Goal: Task Accomplishment & Management: Complete application form

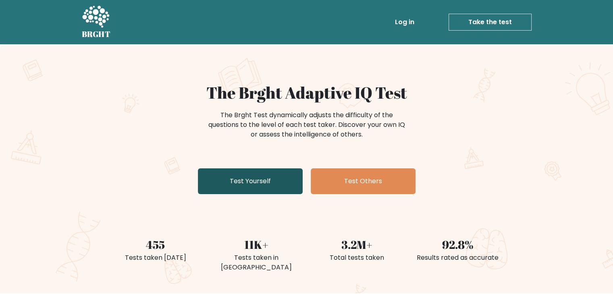
click at [271, 176] on link "Test Yourself" at bounding box center [250, 181] width 105 height 26
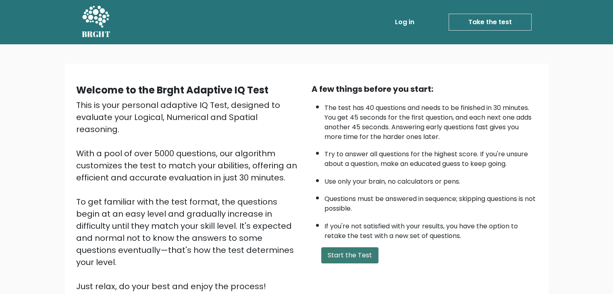
click at [354, 252] on button "Start the Test" at bounding box center [349, 255] width 57 height 16
click at [360, 255] on button "Start the Test" at bounding box center [349, 255] width 57 height 16
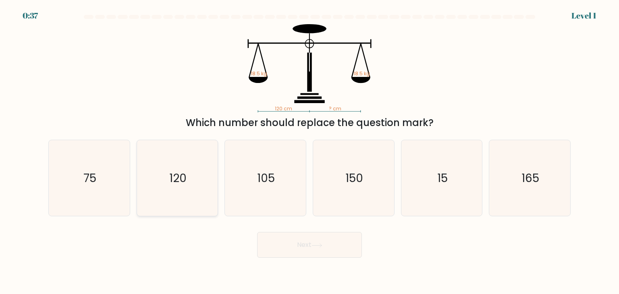
click at [162, 170] on icon "120" at bounding box center [177, 178] width 76 height 76
click at [309, 151] on input "b. 120" at bounding box center [309, 149] width 0 height 4
radio input "true"
click at [352, 251] on button "Next" at bounding box center [309, 245] width 105 height 26
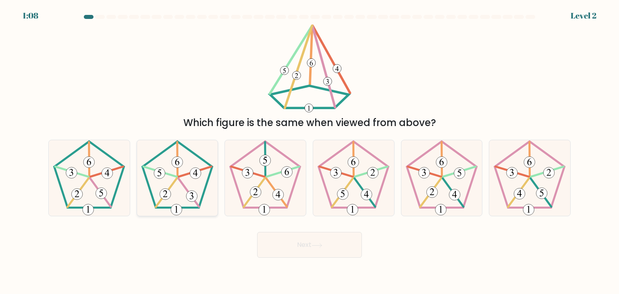
click at [185, 186] on 341 at bounding box center [188, 192] width 21 height 28
click at [309, 151] on input "b." at bounding box center [309, 149] width 0 height 4
radio input "true"
click at [326, 251] on button "Next" at bounding box center [309, 245] width 105 height 26
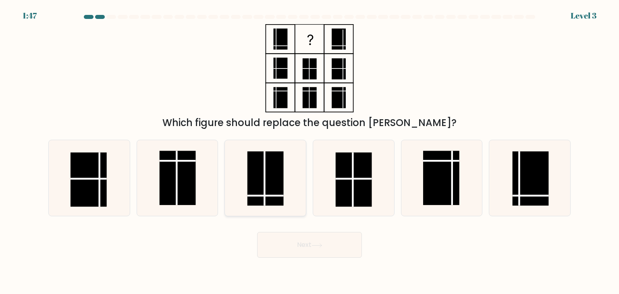
click at [247, 195] on icon at bounding box center [265, 178] width 76 height 76
click at [309, 151] on input "c." at bounding box center [309, 149] width 0 height 4
radio input "true"
click at [301, 246] on button "Next" at bounding box center [309, 245] width 105 height 26
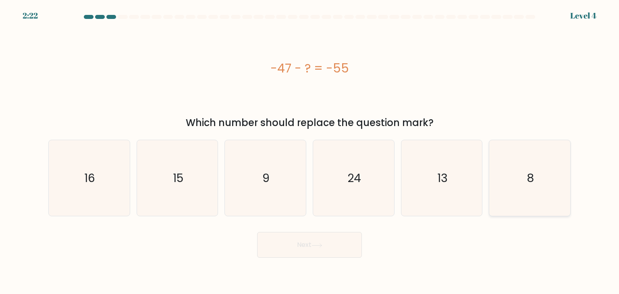
click at [508, 186] on icon "8" at bounding box center [529, 178] width 76 height 76
click at [310, 151] on input "f. 8" at bounding box center [309, 149] width 0 height 4
radio input "true"
click at [323, 250] on button "Next" at bounding box center [309, 245] width 105 height 26
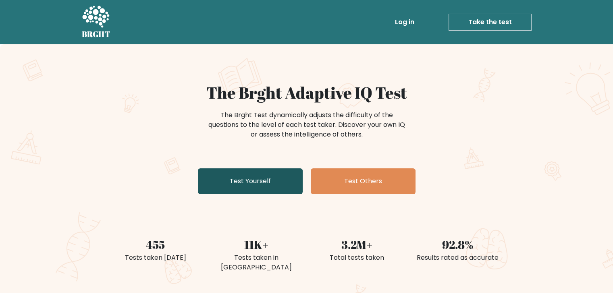
click at [275, 189] on link "Test Yourself" at bounding box center [250, 181] width 105 height 26
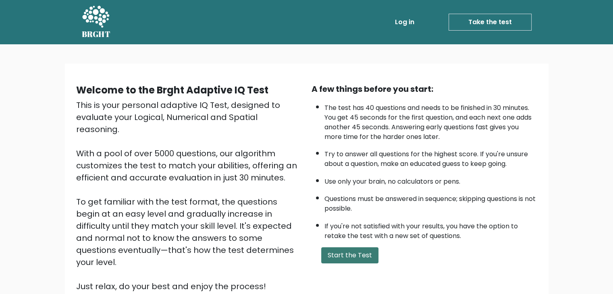
click at [357, 256] on button "Start the Test" at bounding box center [349, 255] width 57 height 16
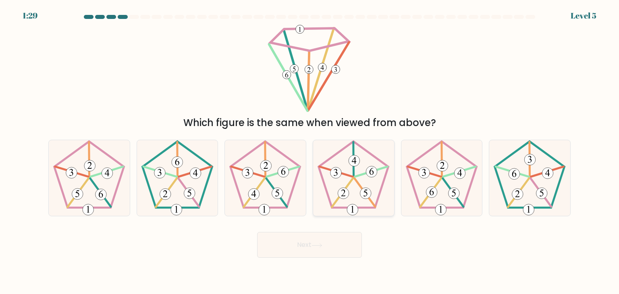
click at [355, 185] on icon at bounding box center [353, 178] width 76 height 76
click at [310, 151] on input "d." at bounding box center [309, 149] width 0 height 4
radio input "true"
click at [108, 190] on icon at bounding box center [89, 178] width 76 height 76
click at [309, 151] on input "a." at bounding box center [309, 149] width 0 height 4
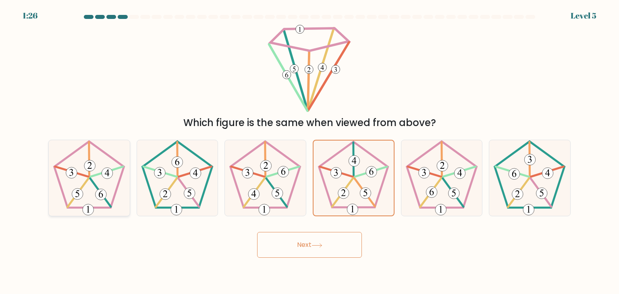
radio input "true"
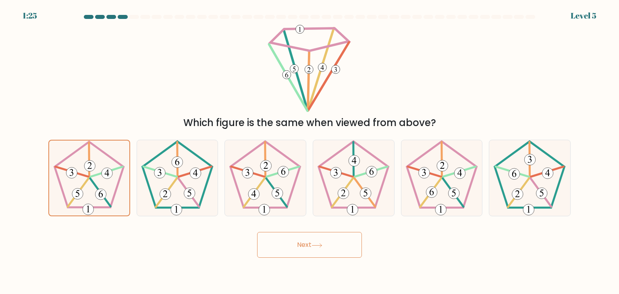
click at [306, 240] on button "Next" at bounding box center [309, 245] width 105 height 26
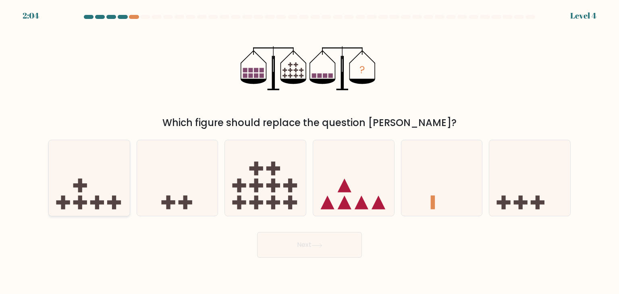
click at [101, 201] on rect at bounding box center [97, 203] width 14 height 4
click at [309, 151] on input "a." at bounding box center [309, 149] width 0 height 4
radio input "true"
click at [313, 247] on button "Next" at bounding box center [309, 245] width 105 height 26
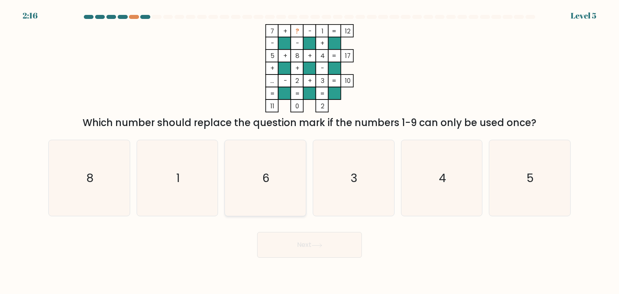
click at [284, 186] on icon "6" at bounding box center [265, 178] width 76 height 76
click at [309, 151] on input "c. 6" at bounding box center [309, 149] width 0 height 4
radio input "true"
click at [321, 246] on icon at bounding box center [316, 245] width 11 height 4
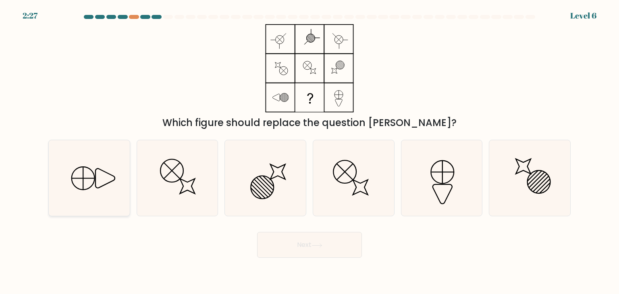
click at [110, 192] on icon at bounding box center [89, 178] width 76 height 76
click at [309, 151] on input "a." at bounding box center [309, 149] width 0 height 4
radio input "true"
click at [290, 246] on button "Next" at bounding box center [309, 245] width 105 height 26
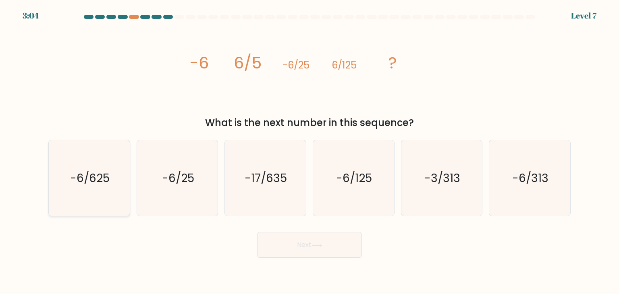
click at [85, 199] on icon "-6/625" at bounding box center [89, 178] width 76 height 76
click at [309, 151] on input "a. -6/625" at bounding box center [309, 149] width 0 height 4
radio input "true"
click at [328, 249] on button "Next" at bounding box center [309, 245] width 105 height 26
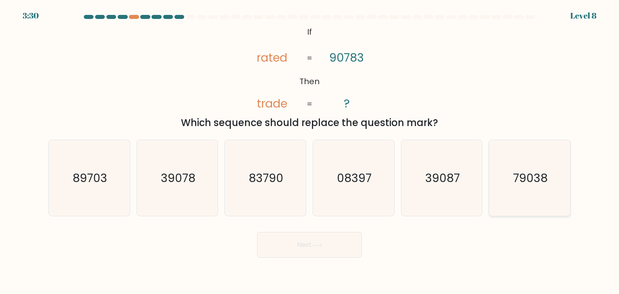
click at [519, 183] on text "79038" at bounding box center [530, 178] width 35 height 16
click at [310, 151] on input "f. 79038" at bounding box center [309, 149] width 0 height 4
radio input "true"
click at [308, 252] on button "Next" at bounding box center [309, 245] width 105 height 26
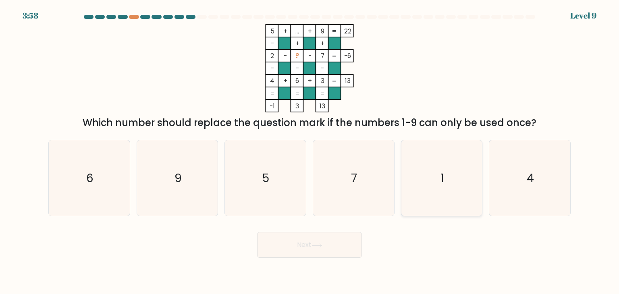
click at [460, 177] on icon "1" at bounding box center [442, 178] width 76 height 76
click at [310, 151] on input "e. 1" at bounding box center [309, 149] width 0 height 4
radio input "true"
click at [342, 247] on button "Next" at bounding box center [309, 245] width 105 height 26
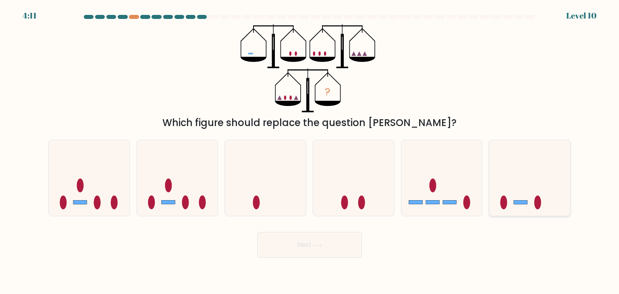
click at [509, 200] on icon at bounding box center [529, 178] width 81 height 67
click at [310, 151] on input "f." at bounding box center [309, 149] width 0 height 4
radio input "true"
click at [291, 241] on button "Next" at bounding box center [309, 245] width 105 height 26
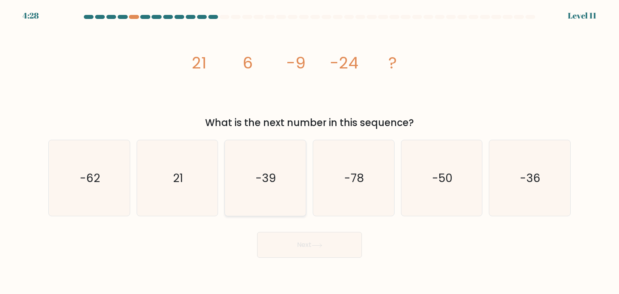
click at [305, 174] on div "-39" at bounding box center [265, 178] width 82 height 77
click at [309, 151] on input "c. -39" at bounding box center [309, 149] width 0 height 4
radio input "true"
click at [306, 248] on button "Next" at bounding box center [309, 245] width 105 height 26
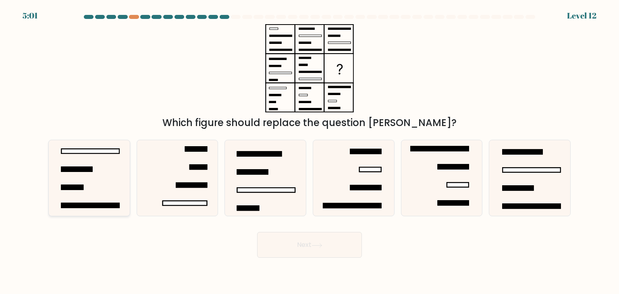
click at [99, 163] on icon at bounding box center [89, 178] width 76 height 76
click at [309, 151] on input "a." at bounding box center [309, 149] width 0 height 4
radio input "true"
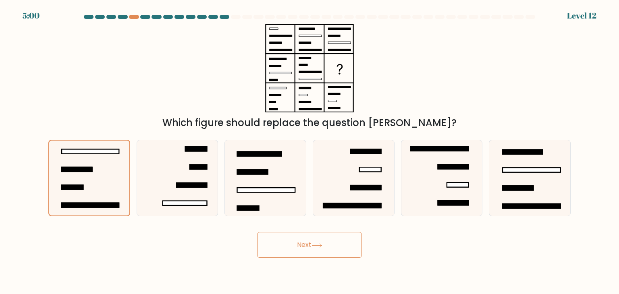
click at [327, 252] on button "Next" at bounding box center [309, 245] width 105 height 26
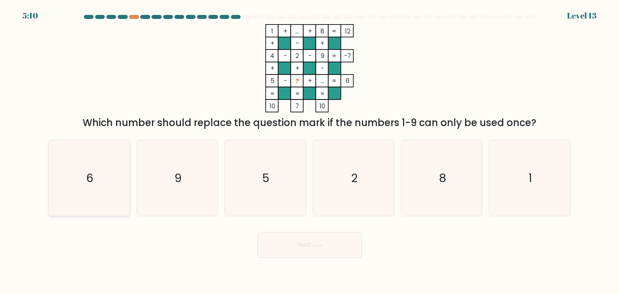
click at [104, 157] on icon "6" at bounding box center [89, 178] width 76 height 76
click at [309, 151] on input "a. 6" at bounding box center [309, 149] width 0 height 4
radio input "true"
click at [325, 244] on button "Next" at bounding box center [309, 245] width 105 height 26
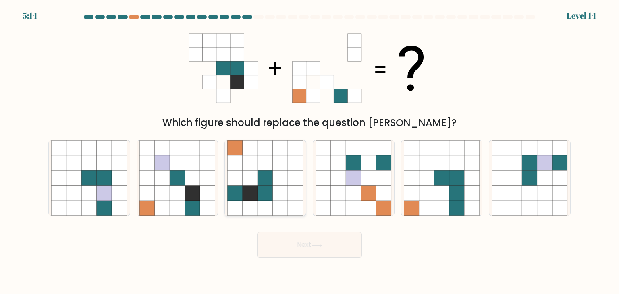
click at [267, 177] on icon at bounding box center [265, 177] width 15 height 15
click at [309, 151] on input "c." at bounding box center [309, 149] width 0 height 4
radio input "true"
click at [324, 240] on button "Next" at bounding box center [309, 245] width 105 height 26
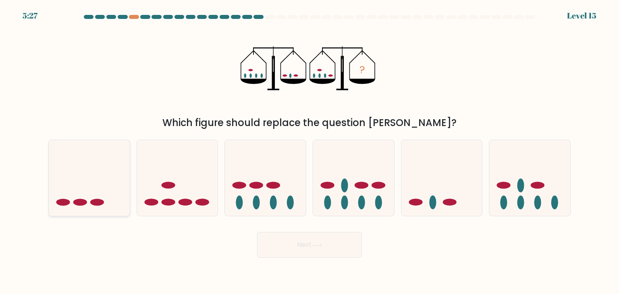
click at [55, 195] on icon at bounding box center [89, 178] width 81 height 67
click at [309, 151] on input "a." at bounding box center [309, 149] width 0 height 4
radio input "true"
click at [302, 246] on button "Next" at bounding box center [309, 245] width 105 height 26
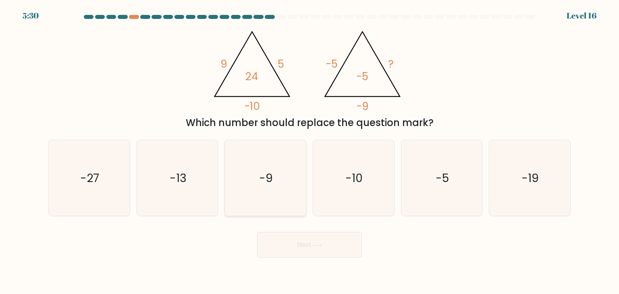
click at [294, 173] on icon "-9" at bounding box center [265, 178] width 76 height 76
click at [309, 151] on input "c. -9" at bounding box center [309, 149] width 0 height 4
radio input "true"
click at [335, 250] on button "Next" at bounding box center [309, 245] width 105 height 26
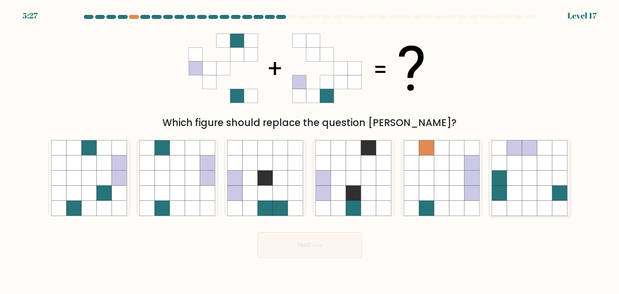
click at [543, 203] on icon at bounding box center [544, 208] width 15 height 15
click at [310, 151] on input "f." at bounding box center [309, 149] width 0 height 4
radio input "true"
click at [325, 241] on button "Next" at bounding box center [309, 245] width 105 height 26
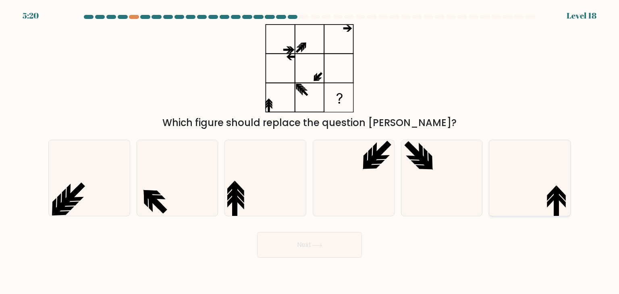
drag, startPoint x: 536, startPoint y: 186, endPoint x: 532, endPoint y: 189, distance: 4.9
click at [535, 187] on icon at bounding box center [529, 178] width 76 height 76
click at [310, 151] on input "f." at bounding box center [309, 149] width 0 height 4
radio input "true"
click at [331, 247] on button "Next" at bounding box center [309, 245] width 105 height 26
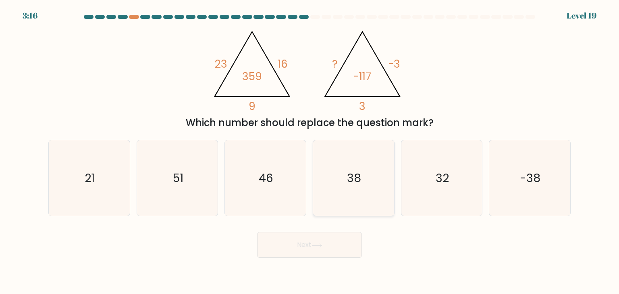
click at [379, 187] on icon "38" at bounding box center [353, 178] width 76 height 76
click at [310, 151] on input "d. 38" at bounding box center [309, 149] width 0 height 4
radio input "true"
click at [346, 240] on button "Next" at bounding box center [309, 245] width 105 height 26
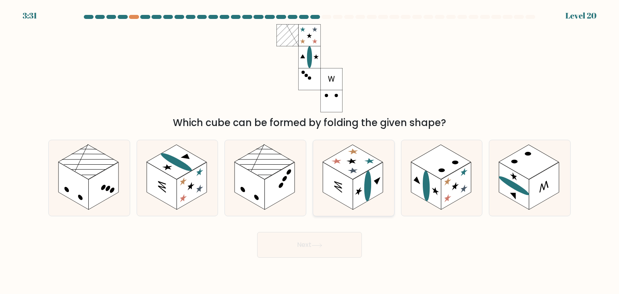
drag, startPoint x: 366, startPoint y: 172, endPoint x: 353, endPoint y: 207, distance: 37.1
click at [366, 173] on g at bounding box center [368, 186] width 30 height 48
click at [310, 151] on input "d." at bounding box center [309, 149] width 0 height 4
radio input "true"
click at [348, 239] on button "Next" at bounding box center [309, 245] width 105 height 26
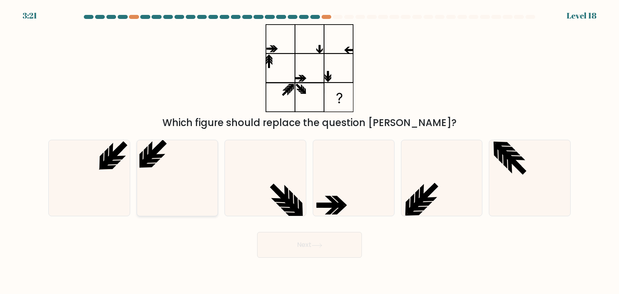
click at [167, 200] on icon at bounding box center [177, 178] width 76 height 76
click at [309, 151] on input "b." at bounding box center [309, 149] width 0 height 4
radio input "true"
click at [299, 245] on button "Next" at bounding box center [309, 245] width 105 height 26
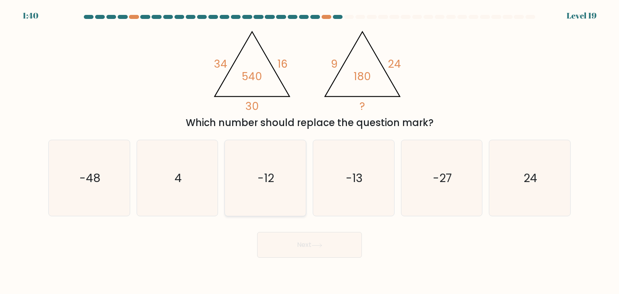
click at [284, 183] on icon "-12" at bounding box center [265, 178] width 76 height 76
click at [309, 151] on input "c. -12" at bounding box center [309, 149] width 0 height 4
radio input "true"
click at [303, 254] on button "Next" at bounding box center [309, 245] width 105 height 26
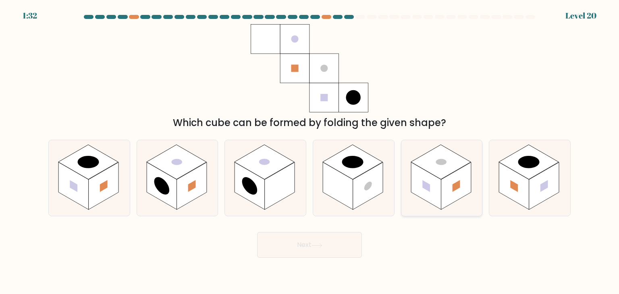
drag, startPoint x: 455, startPoint y: 188, endPoint x: 387, endPoint y: 218, distance: 74.1
click at [455, 188] on rect at bounding box center [456, 186] width 8 height 12
click at [310, 151] on input "e." at bounding box center [309, 149] width 0 height 4
radio input "true"
click at [337, 242] on button "Next" at bounding box center [309, 245] width 105 height 26
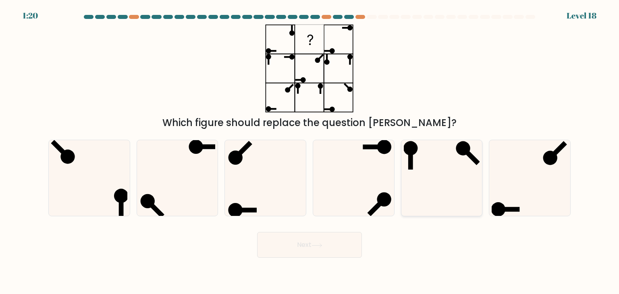
click at [434, 190] on icon at bounding box center [442, 178] width 76 height 76
click at [310, 151] on input "e." at bounding box center [309, 149] width 0 height 4
radio input "true"
click at [352, 237] on button "Next" at bounding box center [309, 245] width 105 height 26
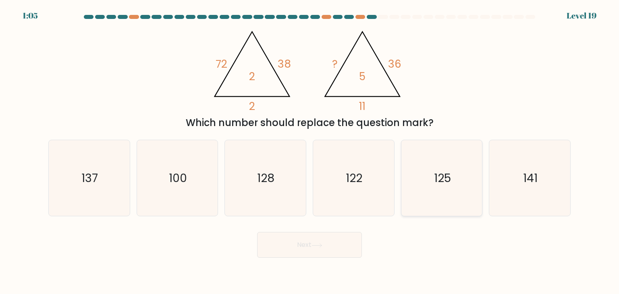
click at [442, 194] on icon "125" at bounding box center [442, 178] width 76 height 76
click at [310, 151] on input "e. 125" at bounding box center [309, 149] width 0 height 4
radio input "true"
click at [345, 249] on button "Next" at bounding box center [309, 245] width 105 height 26
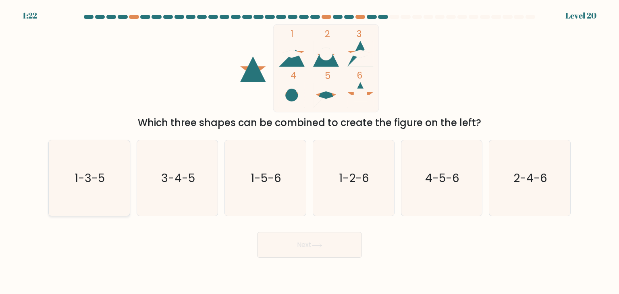
click at [90, 153] on icon "1-3-5" at bounding box center [89, 178] width 76 height 76
click at [309, 151] on input "a. 1-3-5" at bounding box center [309, 149] width 0 height 4
radio input "true"
click at [314, 249] on button "Next" at bounding box center [309, 245] width 105 height 26
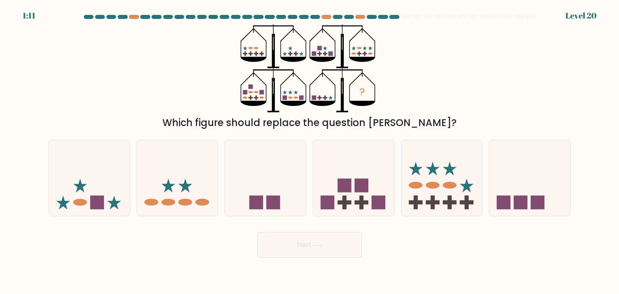
click at [524, 203] on rect at bounding box center [521, 203] width 14 height 14
click at [310, 151] on input "f." at bounding box center [309, 149] width 0 height 4
radio input "true"
click at [327, 253] on button "Next" at bounding box center [309, 245] width 105 height 26
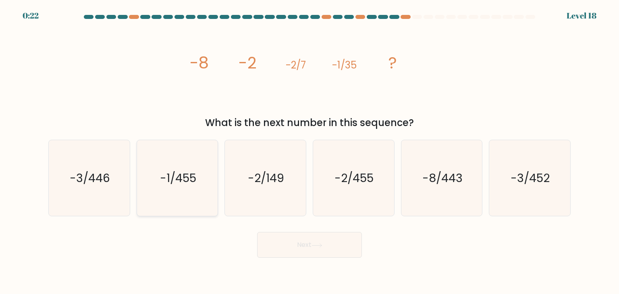
click at [179, 196] on icon "-1/455" at bounding box center [177, 178] width 76 height 76
click at [309, 151] on input "b. -1/455" at bounding box center [309, 149] width 0 height 4
radio input "true"
click at [321, 251] on button "Next" at bounding box center [309, 245] width 105 height 26
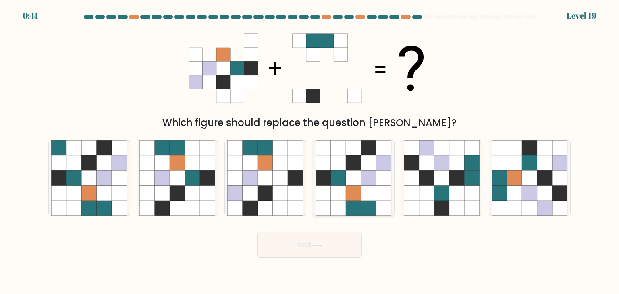
click at [357, 194] on icon at bounding box center [353, 193] width 15 height 15
click at [310, 151] on input "d." at bounding box center [309, 149] width 0 height 4
radio input "true"
click at [343, 243] on button "Next" at bounding box center [309, 245] width 105 height 26
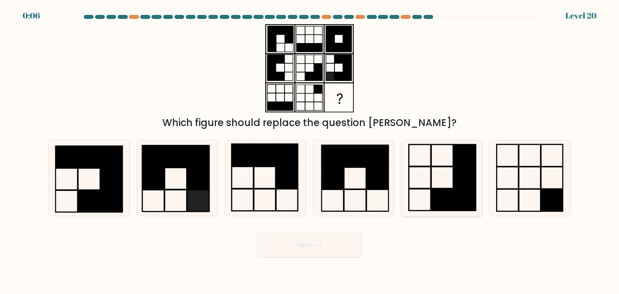
click at [454, 203] on rect at bounding box center [465, 200] width 22 height 22
click at [310, 151] on input "e." at bounding box center [309, 149] width 0 height 4
radio input "true"
click at [327, 241] on button "Next" at bounding box center [309, 245] width 105 height 26
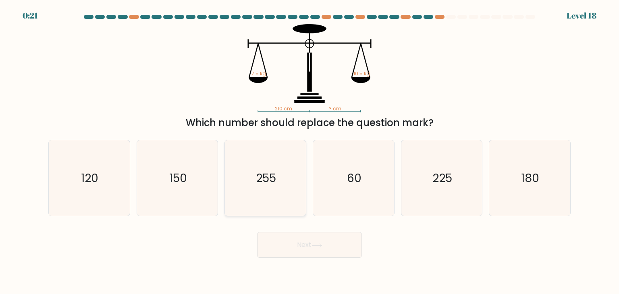
click at [251, 197] on icon "255" at bounding box center [265, 178] width 76 height 76
click at [309, 151] on input "c. 255" at bounding box center [309, 149] width 0 height 4
radio input "true"
click at [296, 241] on button "Next" at bounding box center [309, 245] width 105 height 26
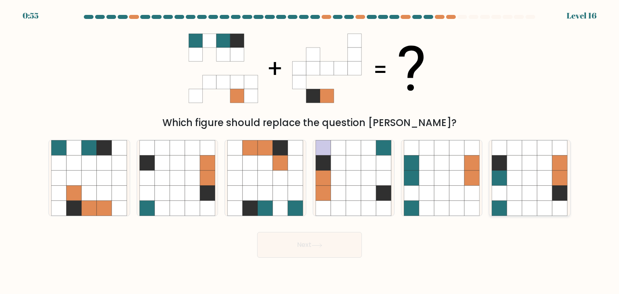
click at [526, 190] on icon at bounding box center [529, 193] width 15 height 15
click at [310, 151] on input "f." at bounding box center [309, 149] width 0 height 4
radio input "true"
click at [325, 247] on button "Next" at bounding box center [309, 245] width 105 height 26
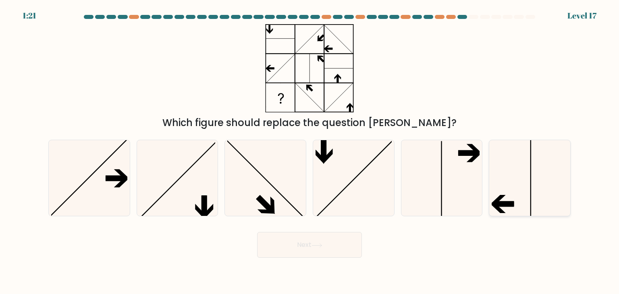
click at [512, 178] on icon at bounding box center [529, 178] width 76 height 76
click at [310, 151] on input "f." at bounding box center [309, 149] width 0 height 4
radio input "true"
click at [336, 244] on button "Next" at bounding box center [309, 245] width 105 height 26
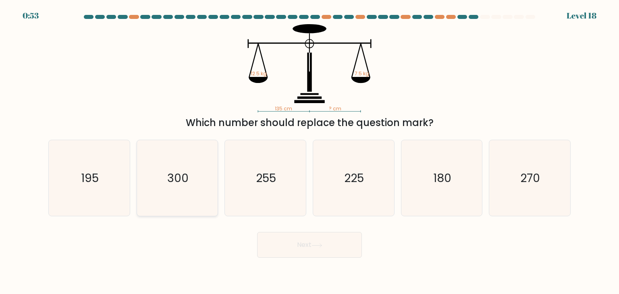
click at [201, 186] on icon "300" at bounding box center [177, 178] width 76 height 76
click at [309, 151] on input "b. 300" at bounding box center [309, 149] width 0 height 4
radio input "true"
click at [311, 260] on body "0:52 Level 18" at bounding box center [309, 147] width 619 height 294
click at [307, 253] on button "Next" at bounding box center [309, 245] width 105 height 26
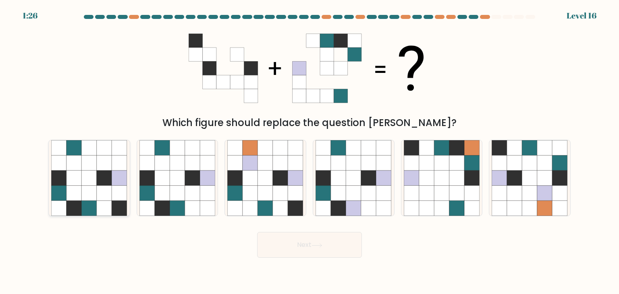
click at [51, 190] on icon at bounding box center [89, 178] width 76 height 76
click at [309, 151] on input "a." at bounding box center [309, 149] width 0 height 4
radio input "true"
click at [321, 242] on button "Next" at bounding box center [309, 245] width 105 height 26
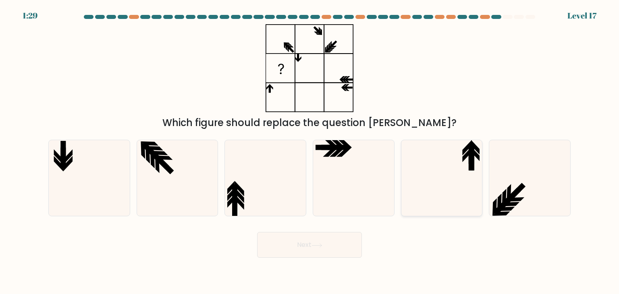
click at [428, 154] on icon at bounding box center [442, 178] width 76 height 76
click at [310, 151] on input "e." at bounding box center [309, 149] width 0 height 4
radio input "true"
click at [346, 242] on button "Next" at bounding box center [309, 245] width 105 height 26
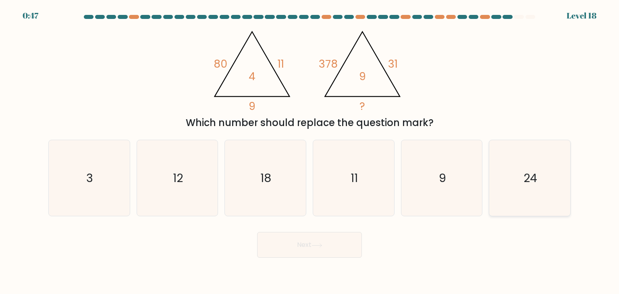
click at [512, 176] on icon "24" at bounding box center [529, 178] width 76 height 76
click at [310, 151] on input "f. 24" at bounding box center [309, 149] width 0 height 4
radio input "true"
click at [330, 247] on button "Next" at bounding box center [309, 245] width 105 height 26
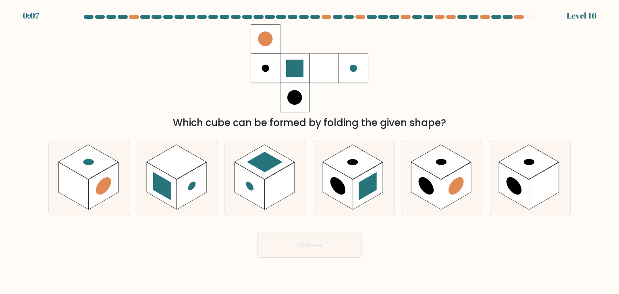
click at [309, 157] on div "c." at bounding box center [265, 178] width 88 height 77
click at [282, 173] on rect at bounding box center [280, 186] width 30 height 48
click at [309, 151] on input "c." at bounding box center [309, 149] width 0 height 4
radio input "true"
click at [305, 250] on button "Next" at bounding box center [309, 245] width 105 height 26
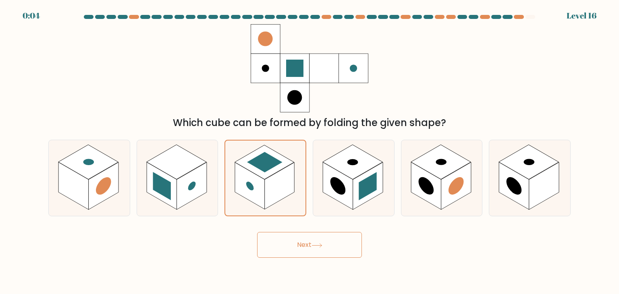
click at [331, 251] on button "Next" at bounding box center [309, 245] width 105 height 26
click at [284, 244] on button "Next" at bounding box center [309, 245] width 105 height 26
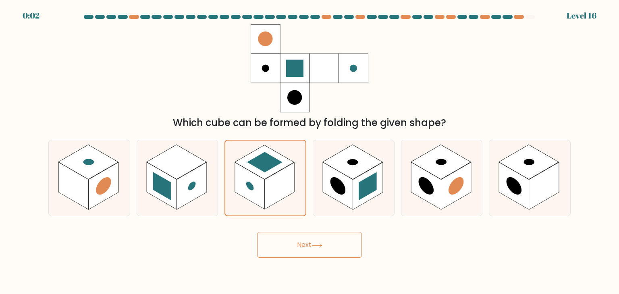
click at [284, 244] on button "Next" at bounding box center [309, 245] width 105 height 26
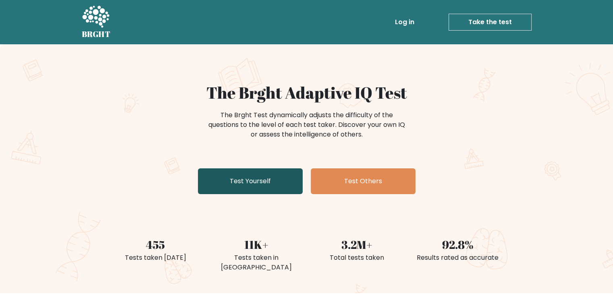
click at [276, 181] on link "Test Yourself" at bounding box center [250, 181] width 105 height 26
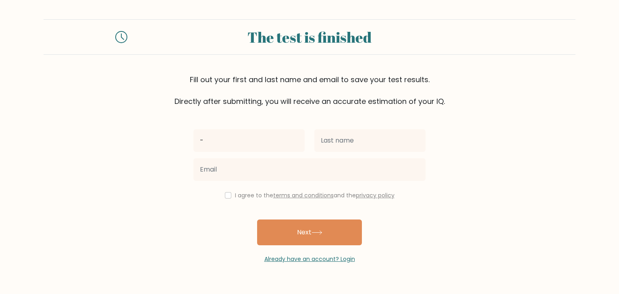
type input "-"
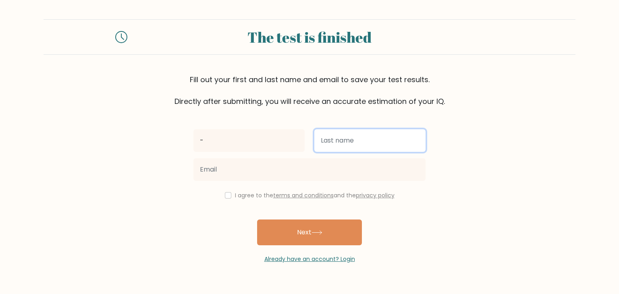
click at [338, 133] on input "text" at bounding box center [369, 140] width 111 height 23
type input "-"
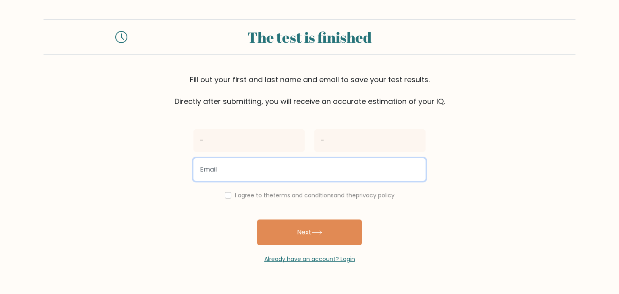
click at [297, 170] on input "email" at bounding box center [309, 169] width 232 height 23
paste input "testmailnc4@gmail.com"
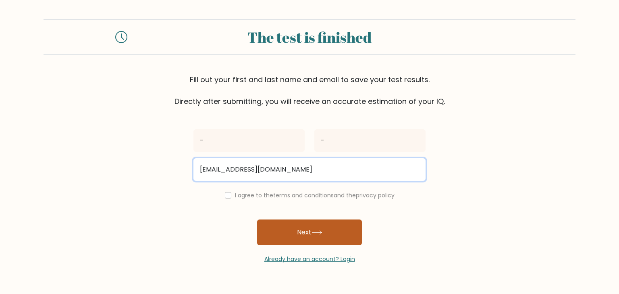
type input "testmailnc4@gmail.com"
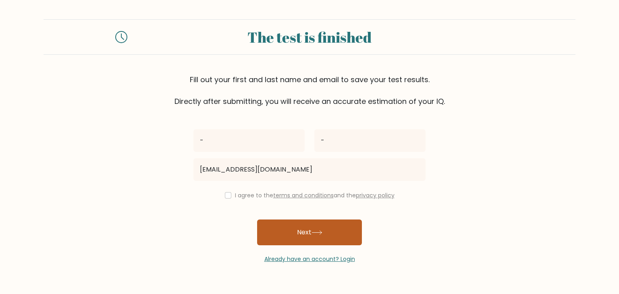
click at [319, 230] on icon at bounding box center [316, 232] width 11 height 4
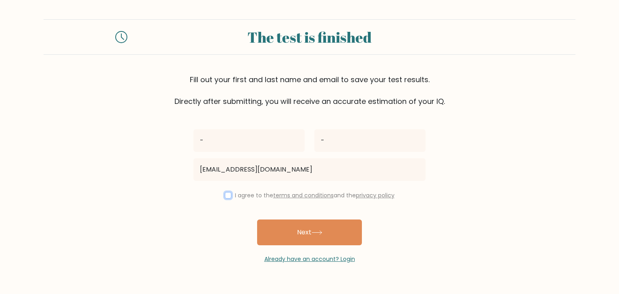
click at [227, 195] on input "checkbox" at bounding box center [228, 195] width 6 height 6
checkbox input "true"
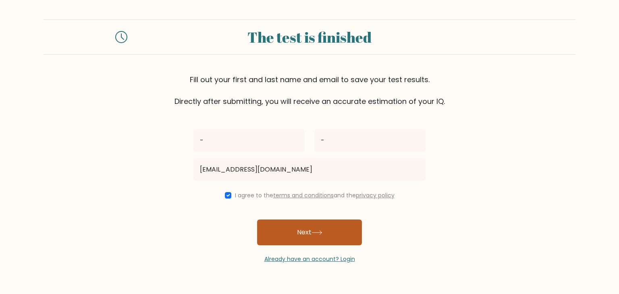
click at [330, 240] on button "Next" at bounding box center [309, 233] width 105 height 26
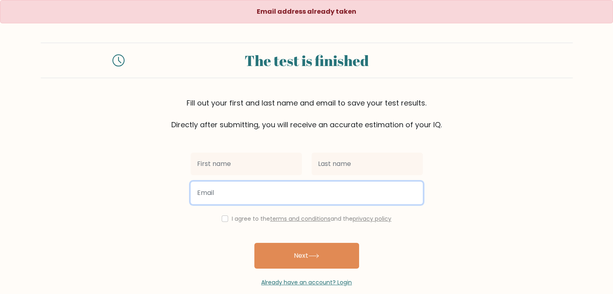
click at [282, 195] on input "email" at bounding box center [307, 193] width 232 height 23
type input "[EMAIL_ADDRESS][DOMAIN_NAME]"
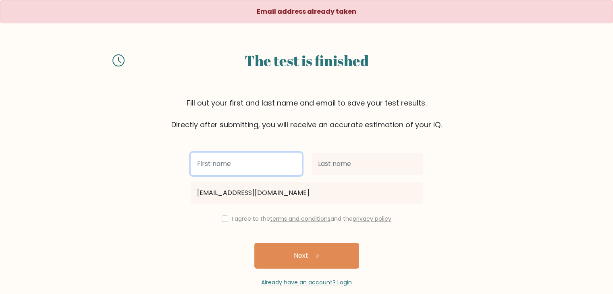
click at [257, 171] on input "text" at bounding box center [246, 164] width 111 height 23
type input "-"
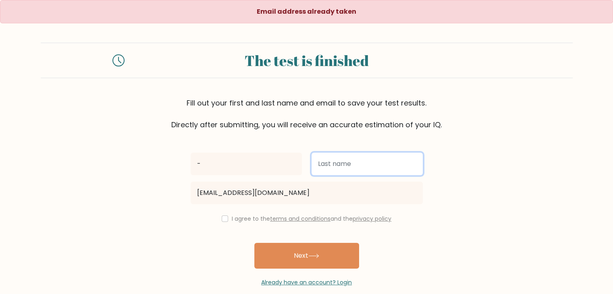
click at [326, 163] on input "text" at bounding box center [366, 164] width 111 height 23
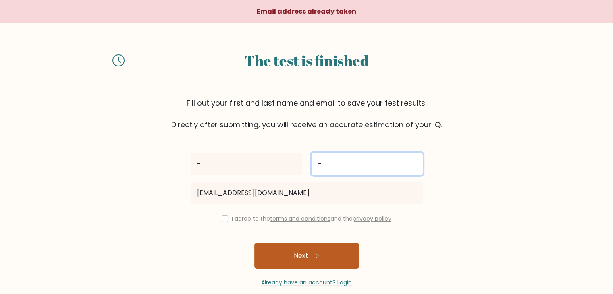
type input "-"
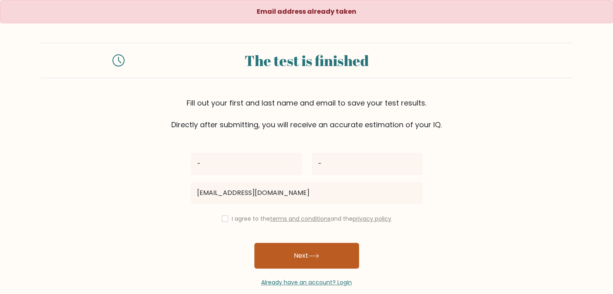
click at [335, 252] on button "Next" at bounding box center [306, 256] width 105 height 26
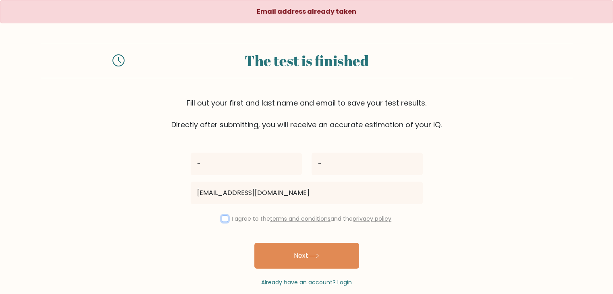
click at [224, 219] on input "checkbox" at bounding box center [225, 218] width 6 height 6
checkbox input "true"
click at [313, 259] on button "Next" at bounding box center [306, 256] width 105 height 26
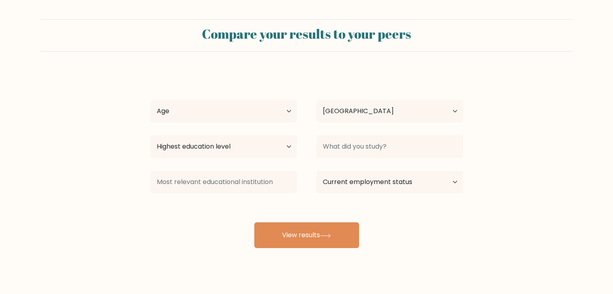
select select "IT"
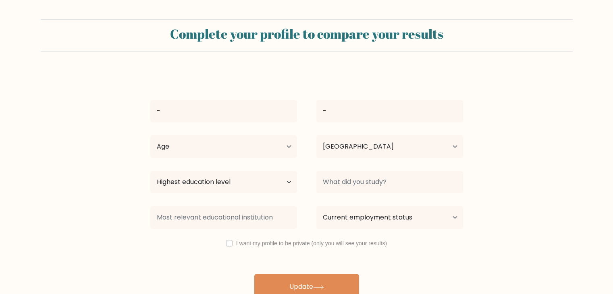
select select "IT"
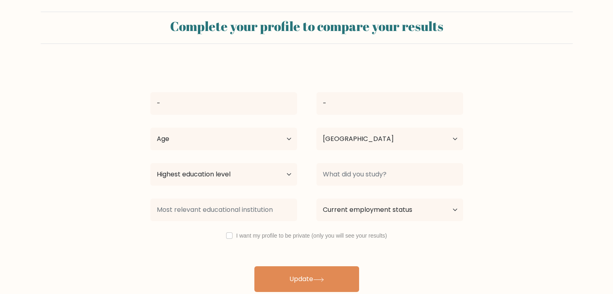
scroll to position [11, 0]
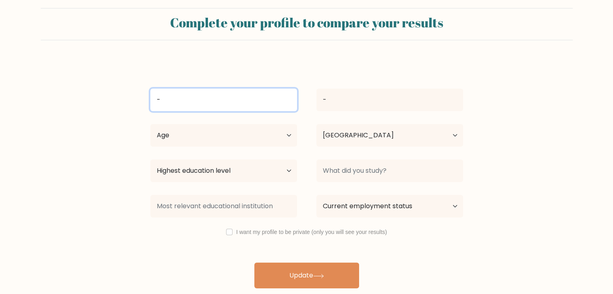
click at [249, 102] on input "-" at bounding box center [223, 100] width 147 height 23
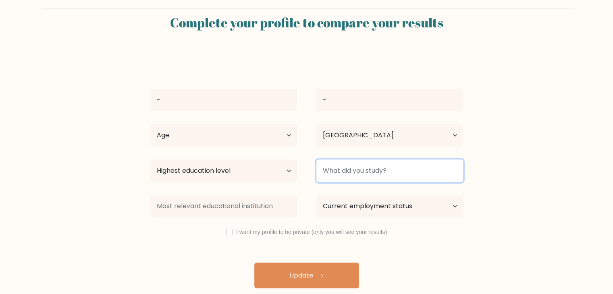
click at [330, 174] on input at bounding box center [389, 171] width 147 height 23
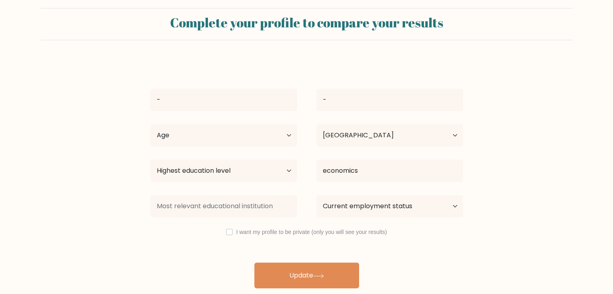
click at [485, 151] on form "Complete your profile to compare your results - - Age Under 18 years old 18-24 …" at bounding box center [306, 148] width 613 height 280
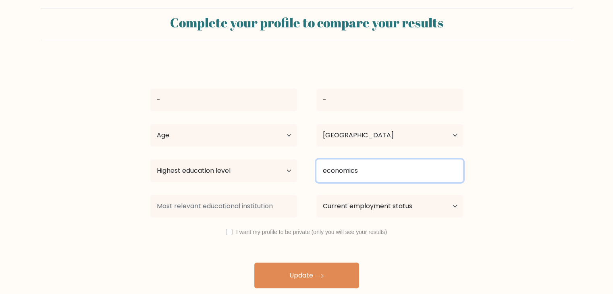
drag, startPoint x: 361, startPoint y: 176, endPoint x: 264, endPoint y: 180, distance: 97.2
click at [264, 179] on div "Highest education level No schooling Primary Lower Secondary Upper Secondary Oc…" at bounding box center [307, 170] width 332 height 29
type input "x"
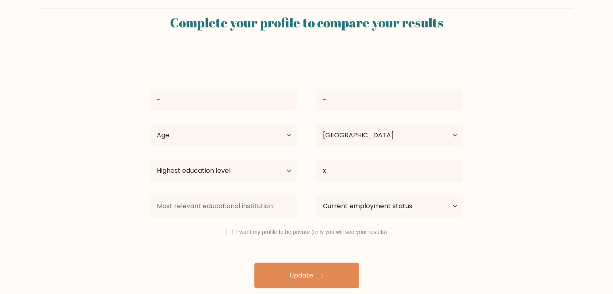
click at [571, 197] on form "Complete your profile to compare your results - - Age Under 18 years old 18-24 …" at bounding box center [306, 148] width 613 height 280
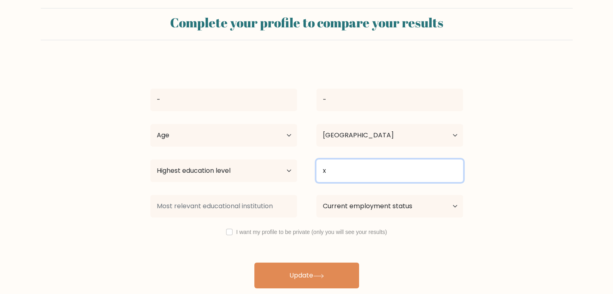
drag, startPoint x: 351, startPoint y: 181, endPoint x: 313, endPoint y: 179, distance: 38.7
click at [312, 178] on div "x" at bounding box center [390, 170] width 166 height 29
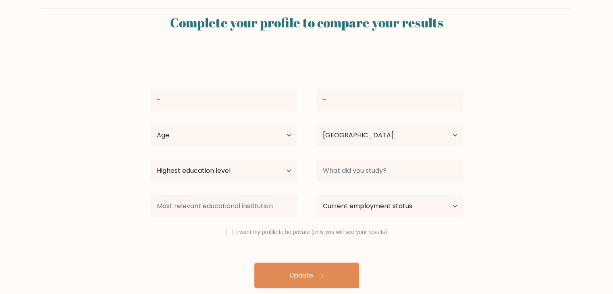
click at [585, 243] on form "Complete your profile to compare your results - - Age Under 18 years old 18-24 …" at bounding box center [306, 148] width 613 height 280
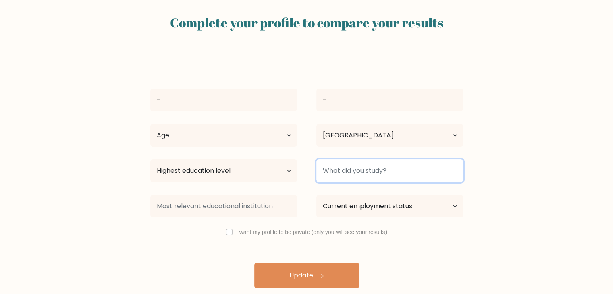
click at [369, 172] on input at bounding box center [389, 171] width 147 height 23
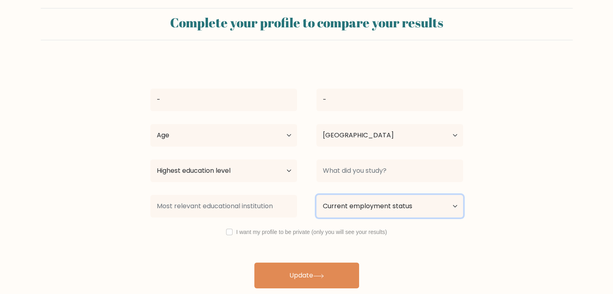
click at [418, 210] on select "Current employment status Employed Student Retired Other / prefer not to answer" at bounding box center [389, 206] width 147 height 23
select select "student"
click at [316, 195] on select "Current employment status Employed Student Retired Other / prefer not to answer" at bounding box center [389, 206] width 147 height 23
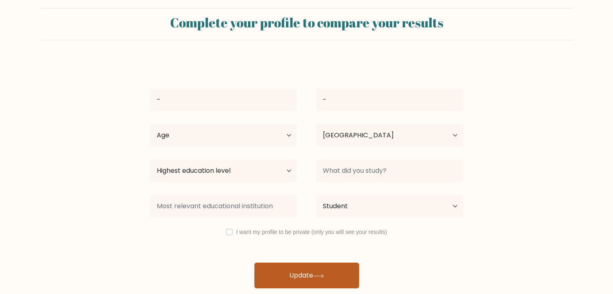
click at [340, 269] on button "Update" at bounding box center [306, 276] width 105 height 26
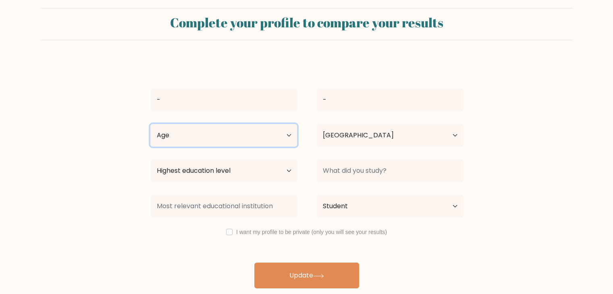
click at [235, 139] on select "Age Under 18 years old 18-24 years old 25-34 years old 35-44 years old 45-54 ye…" at bounding box center [223, 135] width 147 height 23
select select "18_24"
click at [150, 124] on select "Age Under 18 years old 18-24 years old 25-34 years old 35-44 years old 45-54 ye…" at bounding box center [223, 135] width 147 height 23
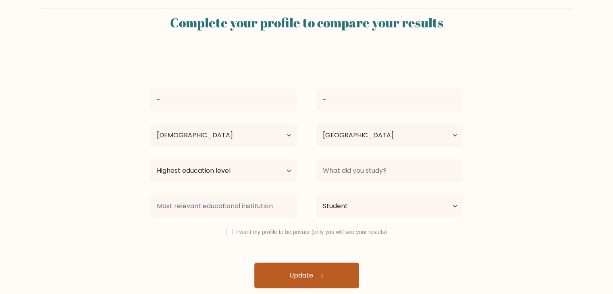
click at [317, 271] on button "Update" at bounding box center [306, 276] width 105 height 26
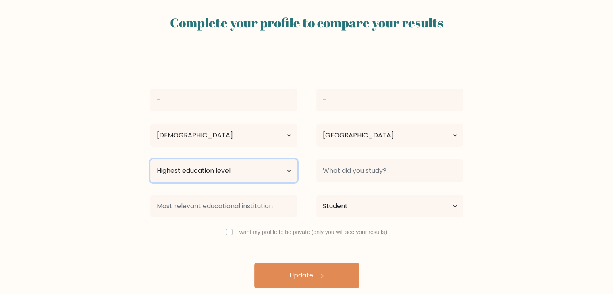
click at [251, 173] on select "Highest education level No schooling Primary Lower Secondary Upper Secondary Oc…" at bounding box center [223, 171] width 147 height 23
select select "bachelors_degree"
click at [150, 160] on select "Highest education level No schooling Primary Lower Secondary Upper Secondary Oc…" at bounding box center [223, 171] width 147 height 23
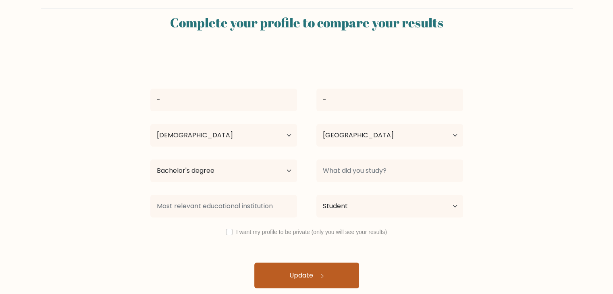
click at [324, 274] on icon at bounding box center [318, 276] width 11 height 4
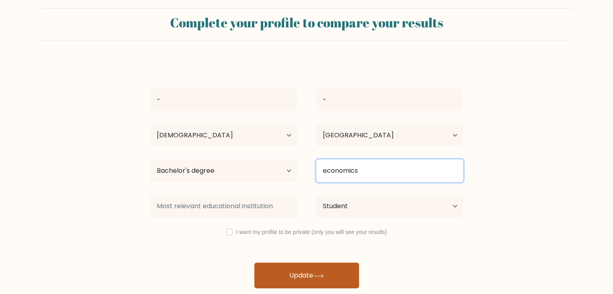
type input "economics"
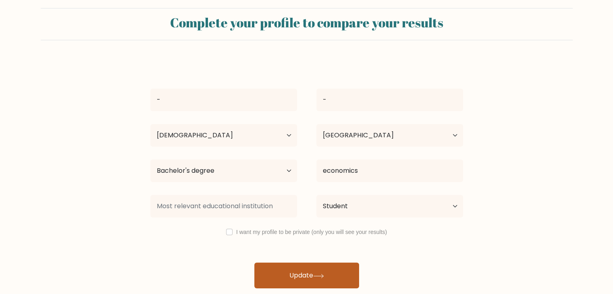
click at [320, 281] on button "Update" at bounding box center [306, 276] width 105 height 26
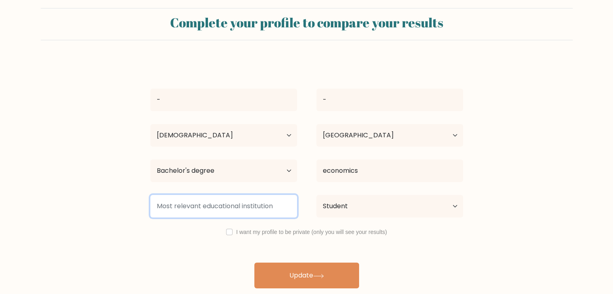
click at [244, 204] on input at bounding box center [223, 206] width 147 height 23
type input "-"
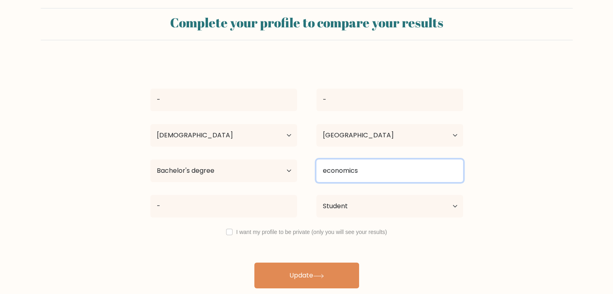
drag, startPoint x: 396, startPoint y: 166, endPoint x: 178, endPoint y: 167, distance: 218.7
click at [178, 166] on div "Highest education level No schooling Primary Lower Secondary Upper Secondary Oc…" at bounding box center [307, 170] width 332 height 29
type input "-"
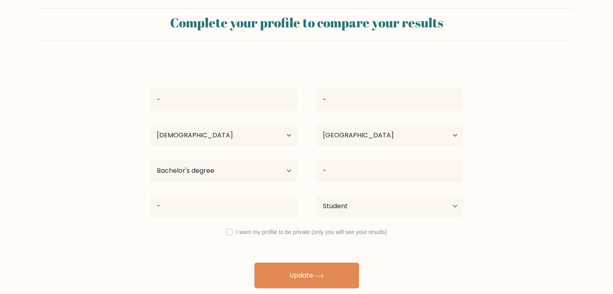
click at [517, 144] on form "Complete your profile to compare your results - - Age Under 18 years old 18-24 …" at bounding box center [306, 148] width 613 height 280
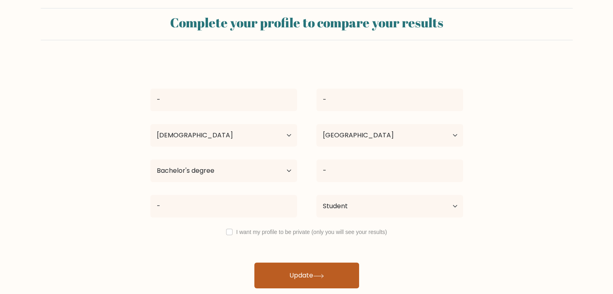
click at [343, 266] on button "Update" at bounding box center [306, 276] width 105 height 26
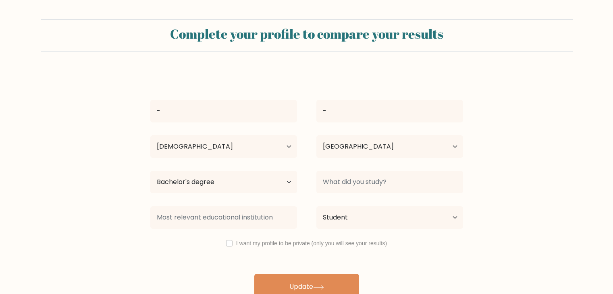
select select "18_24"
select select "IT"
select select "bachelors_degree"
select select "student"
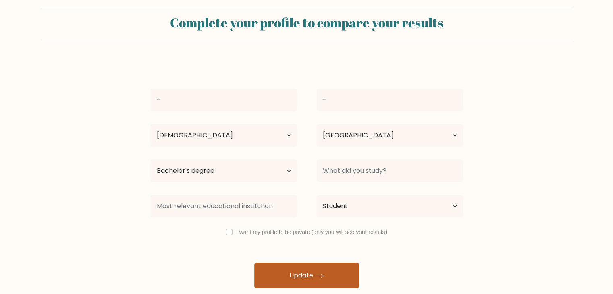
click at [306, 283] on button "Update" at bounding box center [306, 276] width 105 height 26
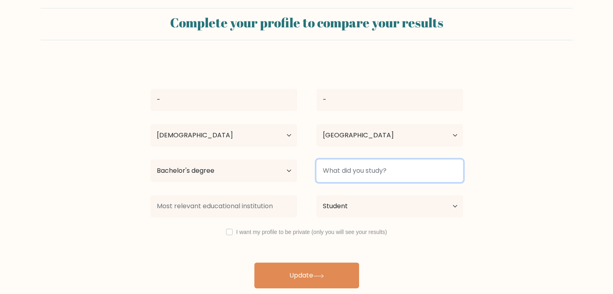
click at [383, 172] on input at bounding box center [389, 171] width 147 height 23
type input "-"
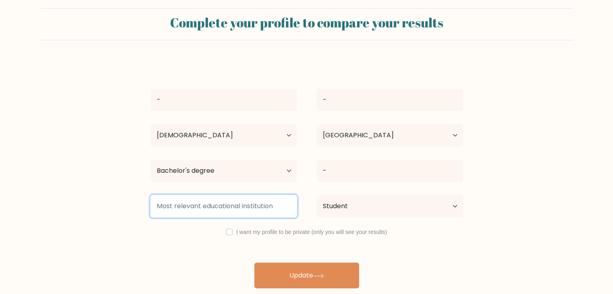
click at [234, 210] on input at bounding box center [223, 206] width 147 height 23
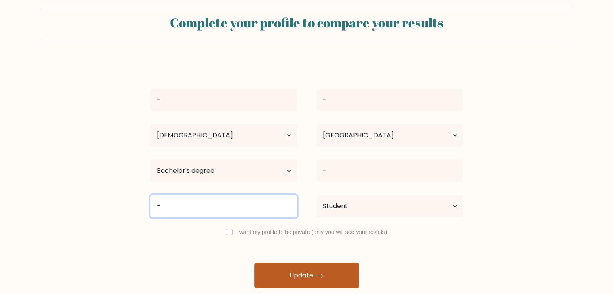
type input "-"
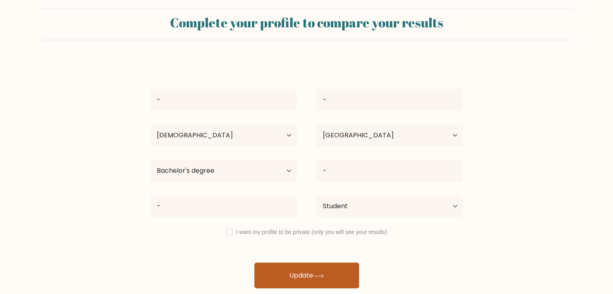
click at [320, 273] on button "Update" at bounding box center [306, 276] width 105 height 26
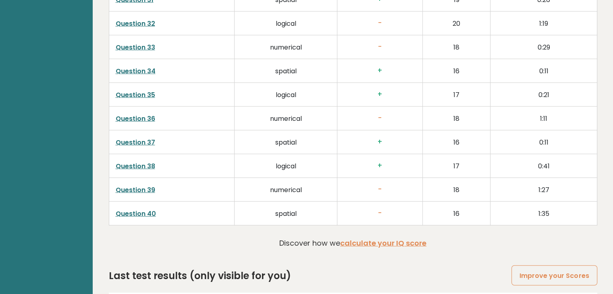
scroll to position [2048, 0]
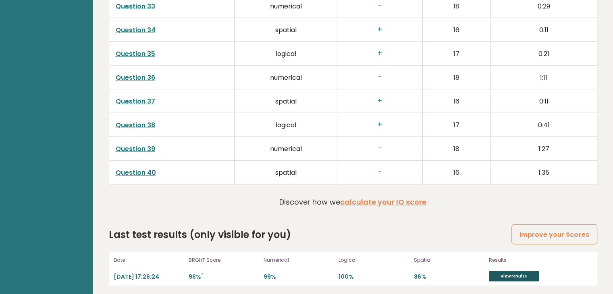
click at [495, 272] on link "View results" at bounding box center [514, 276] width 50 height 10
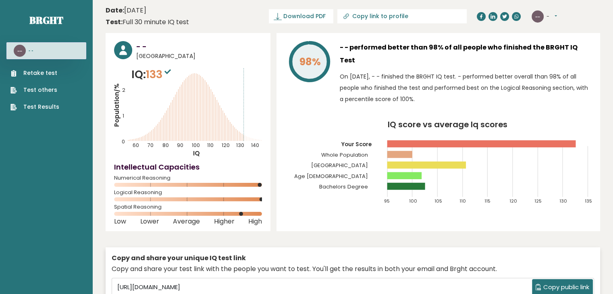
scroll to position [0, 0]
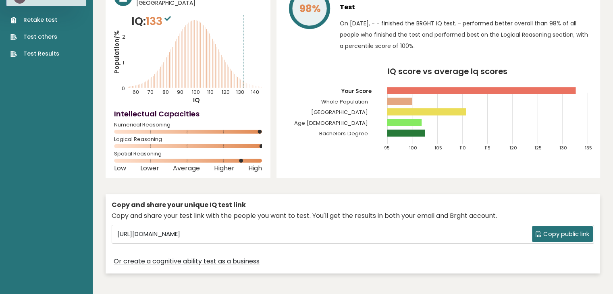
click at [52, 51] on link "Test Results" at bounding box center [34, 54] width 49 height 8
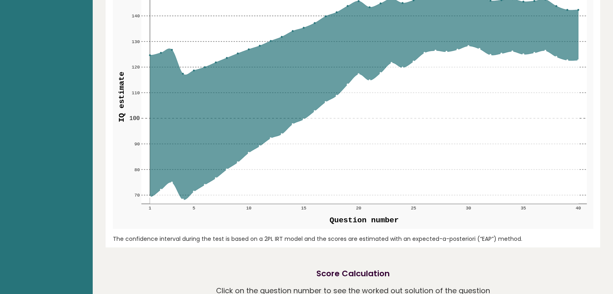
scroll to position [1027, 0]
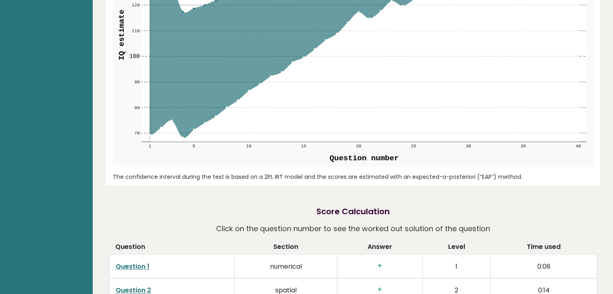
click at [141, 263] on link "Question 1" at bounding box center [133, 266] width 34 height 9
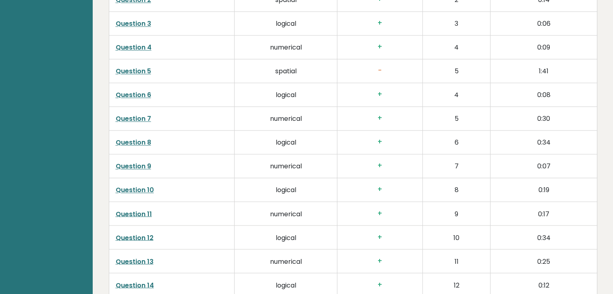
scroll to position [1349, 0]
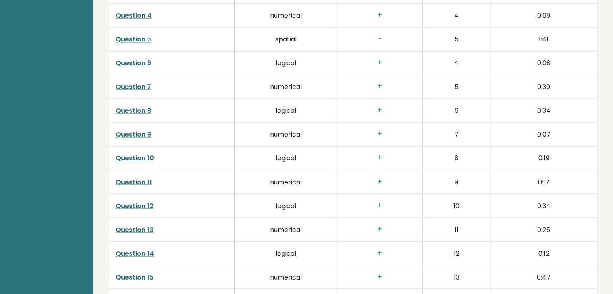
click at [139, 159] on link "Question 10" at bounding box center [135, 157] width 38 height 9
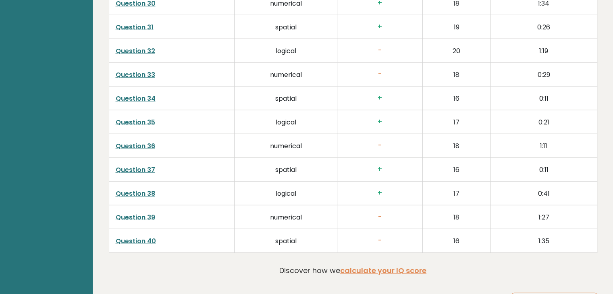
scroll to position [1994, 0]
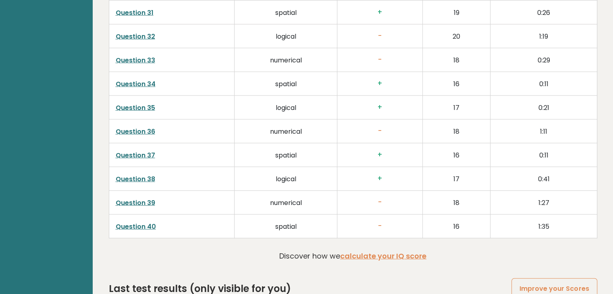
click at [147, 152] on link "Question 37" at bounding box center [135, 155] width 39 height 9
click at [145, 199] on link "Question 39" at bounding box center [135, 202] width 39 height 9
click at [139, 177] on link "Question 38" at bounding box center [135, 178] width 39 height 9
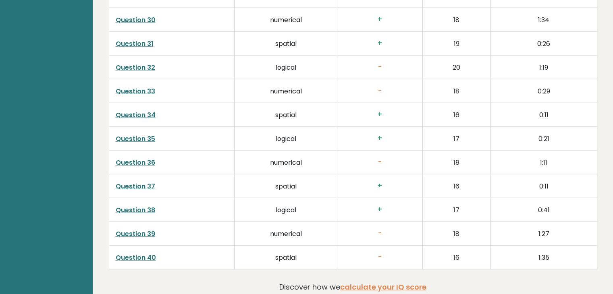
scroll to position [1940, 0]
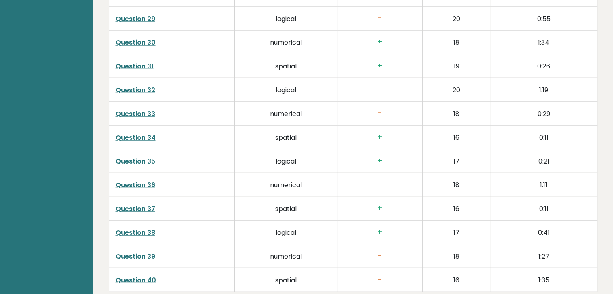
click at [138, 39] on link "Question 30" at bounding box center [136, 42] width 40 height 9
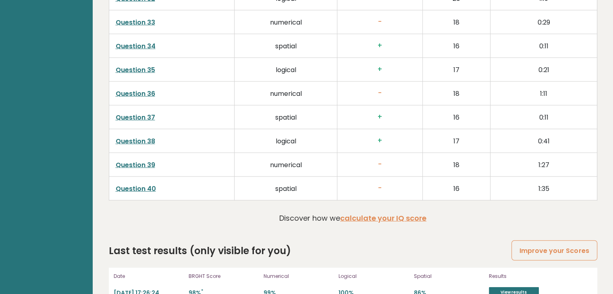
scroll to position [2048, 0]
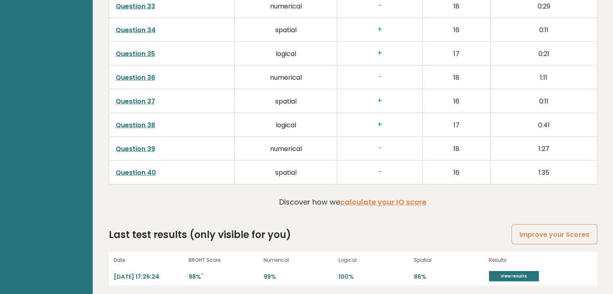
click at [150, 168] on link "Question 40" at bounding box center [136, 172] width 40 height 9
click at [128, 145] on link "Question 39" at bounding box center [135, 148] width 39 height 9
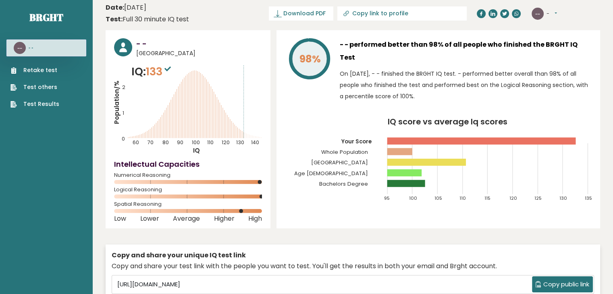
scroll to position [0, 0]
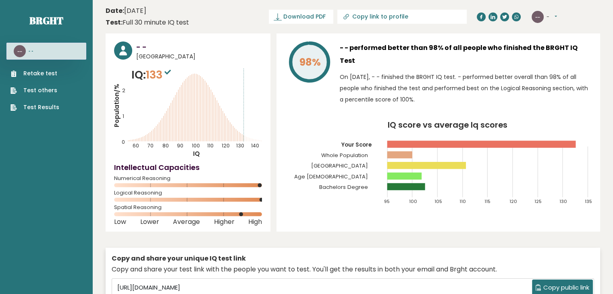
click at [363, 151] on tspan "Whole Population" at bounding box center [344, 155] width 47 height 8
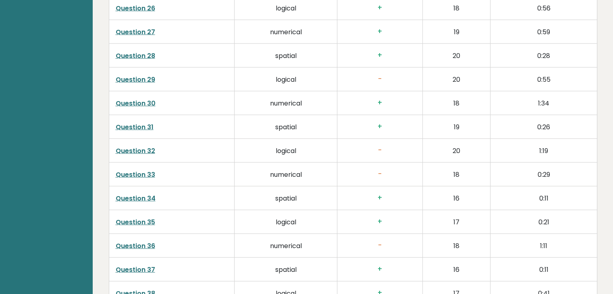
scroll to position [2048, 0]
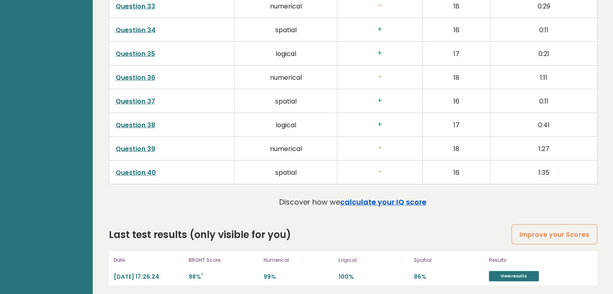
click at [401, 198] on link "calculate your IQ score" at bounding box center [383, 202] width 86 height 10
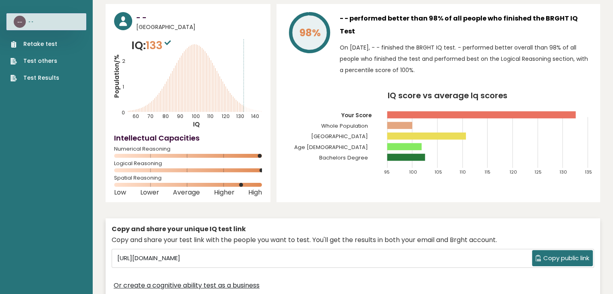
scroll to position [0, 0]
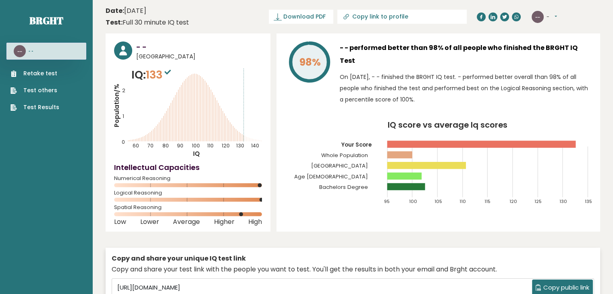
click at [49, 106] on link "Test Results" at bounding box center [34, 107] width 49 height 8
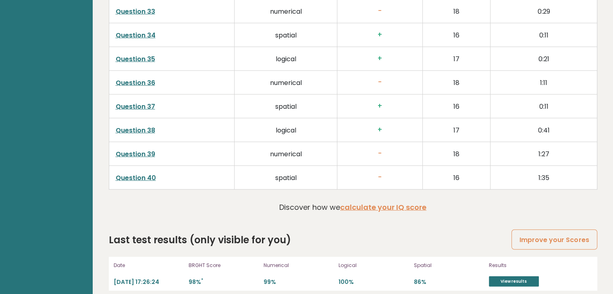
scroll to position [2048, 0]
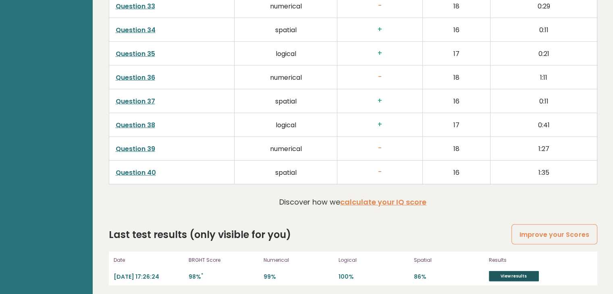
click at [521, 271] on link "View results" at bounding box center [514, 276] width 50 height 10
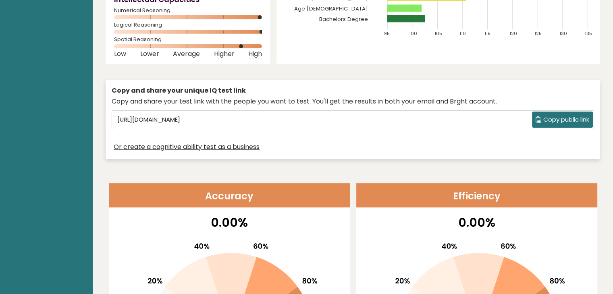
scroll to position [0, 0]
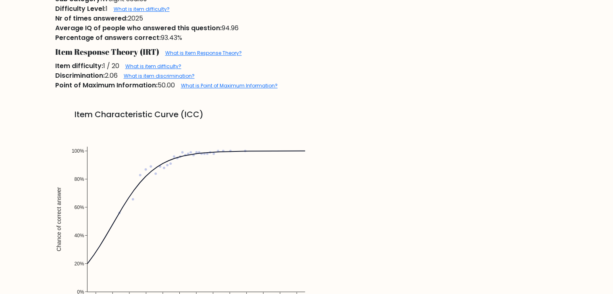
scroll to position [698, 0]
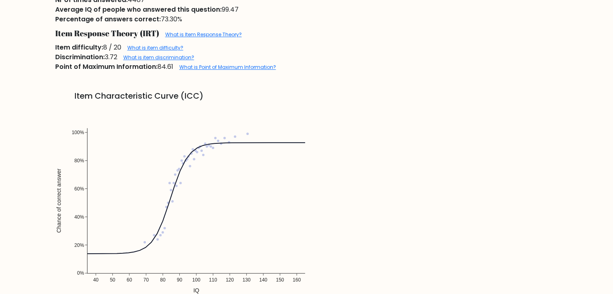
scroll to position [590, 0]
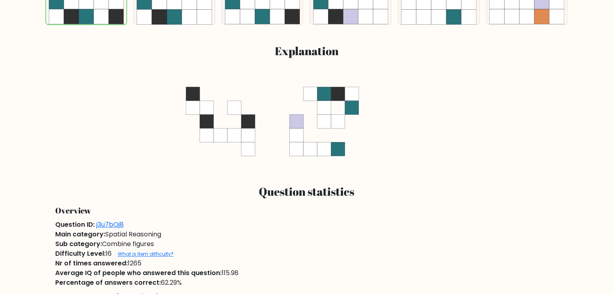
scroll to position [590, 0]
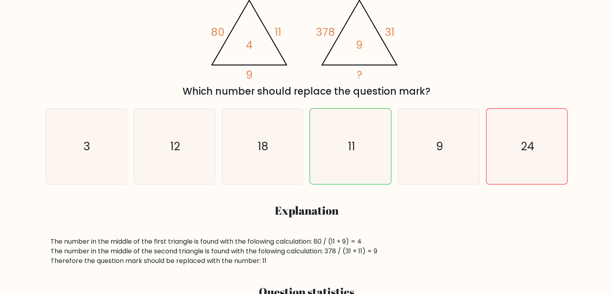
scroll to position [161, 0]
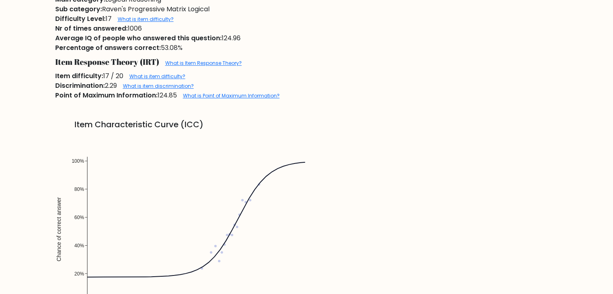
scroll to position [537, 0]
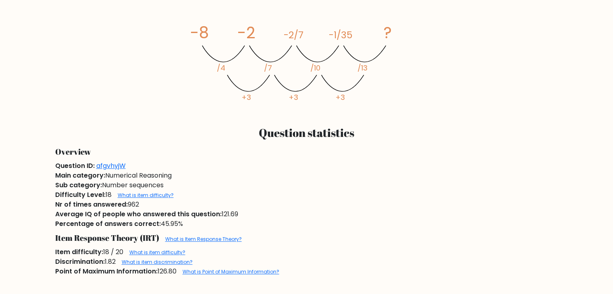
scroll to position [537, 0]
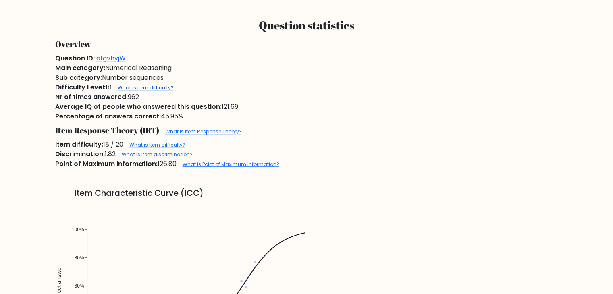
click at [140, 87] on link "What is item difficulty?" at bounding box center [146, 87] width 56 height 7
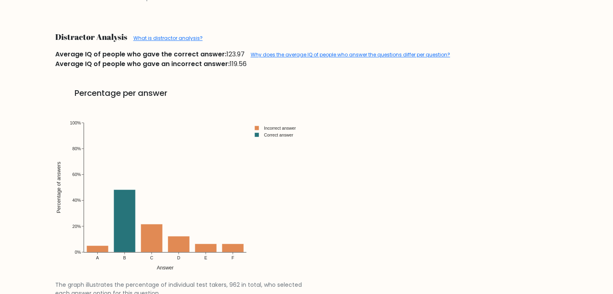
scroll to position [967, 0]
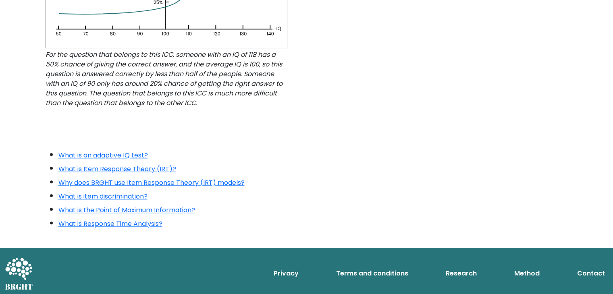
scroll to position [780, 0]
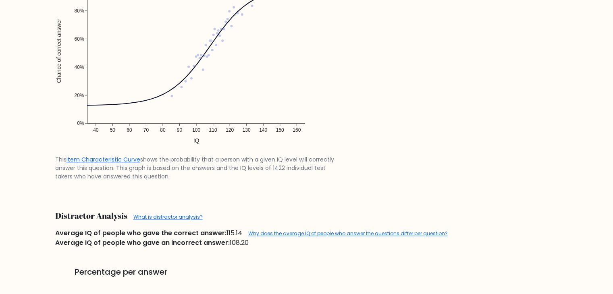
scroll to position [859, 0]
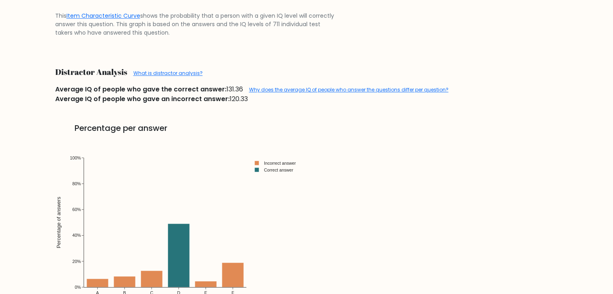
scroll to position [806, 0]
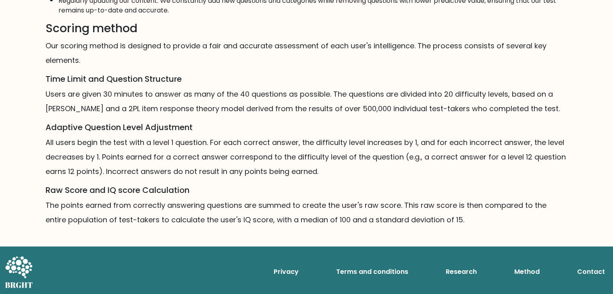
scroll to position [477, 0]
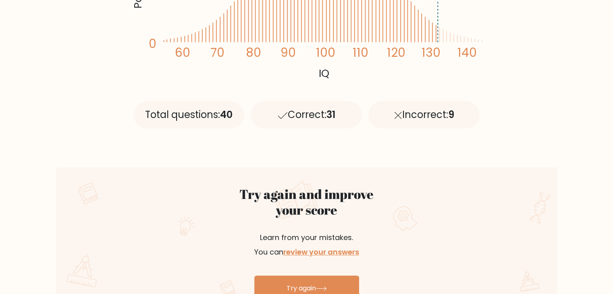
scroll to position [359, 0]
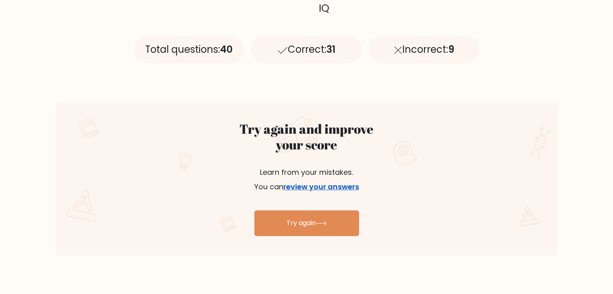
click at [345, 188] on link "review your answers" at bounding box center [321, 187] width 76 height 10
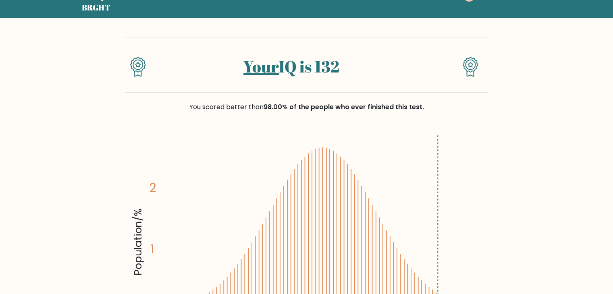
scroll to position [0, 0]
